Goal: Find specific page/section: Find specific page/section

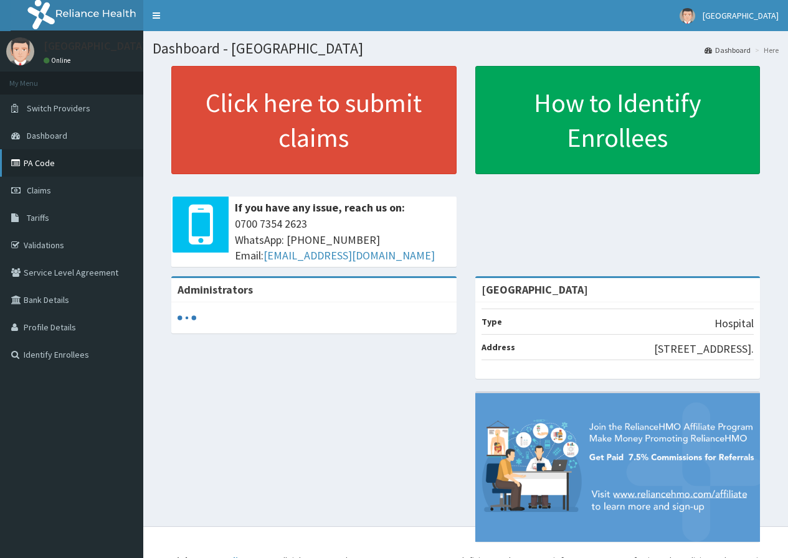
click at [39, 162] on link "PA Code" at bounding box center [71, 162] width 143 height 27
click at [45, 163] on link "PA Code" at bounding box center [71, 162] width 143 height 27
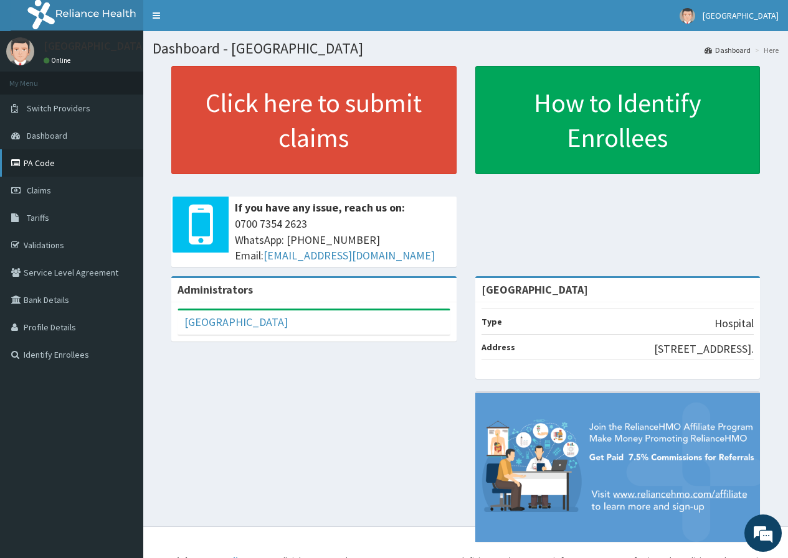
click at [40, 161] on link "PA Code" at bounding box center [71, 162] width 143 height 27
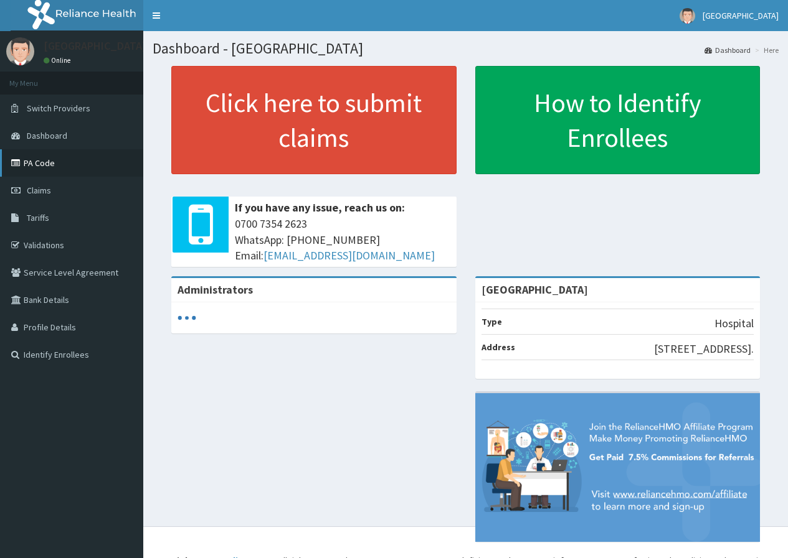
click at [50, 155] on link "PA Code" at bounding box center [71, 162] width 143 height 27
